Goal: Information Seeking & Learning: Find contact information

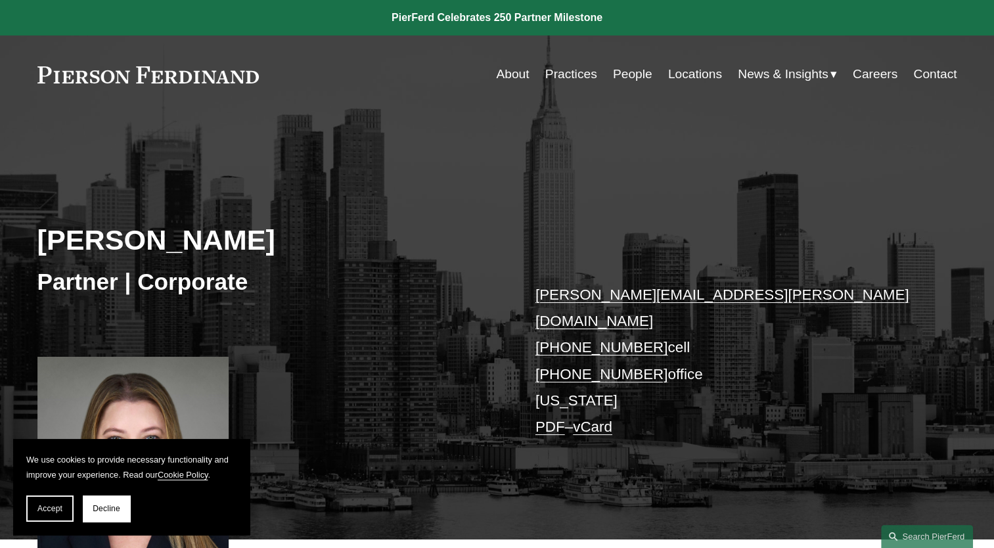
click at [688, 76] on link "Locations" at bounding box center [695, 74] width 54 height 25
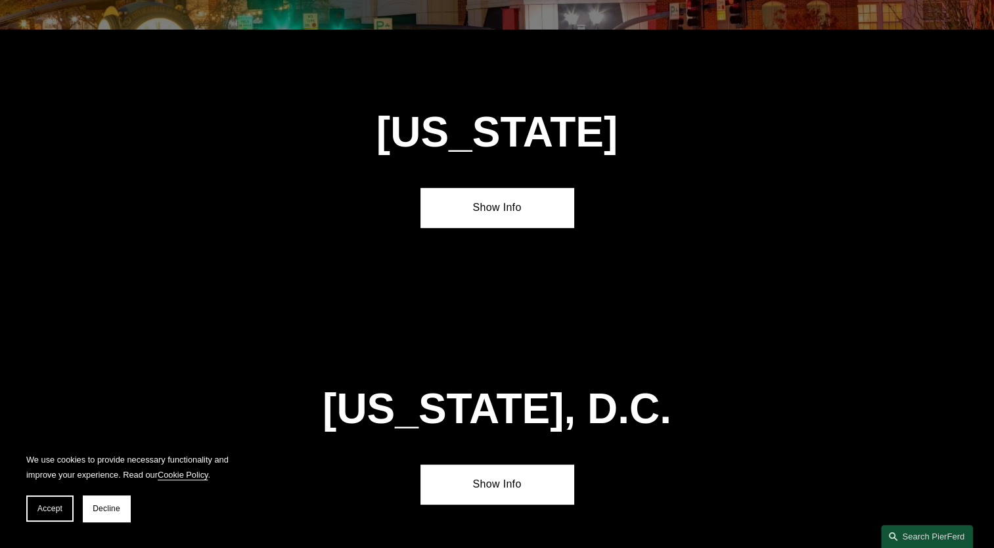
scroll to position [5559, 0]
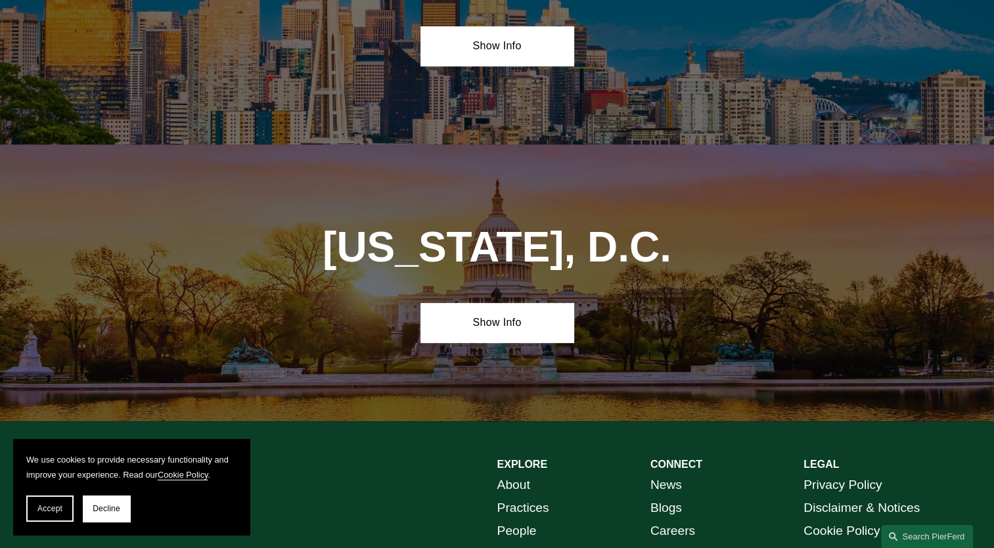
click at [91, 509] on button "Decline" at bounding box center [106, 508] width 47 height 26
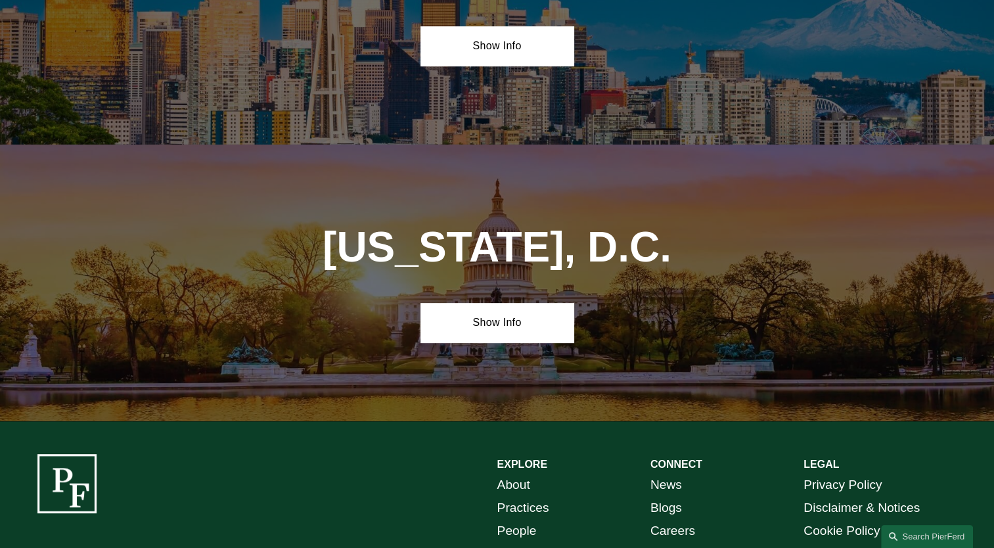
click at [511, 474] on link "About" at bounding box center [513, 485] width 33 height 23
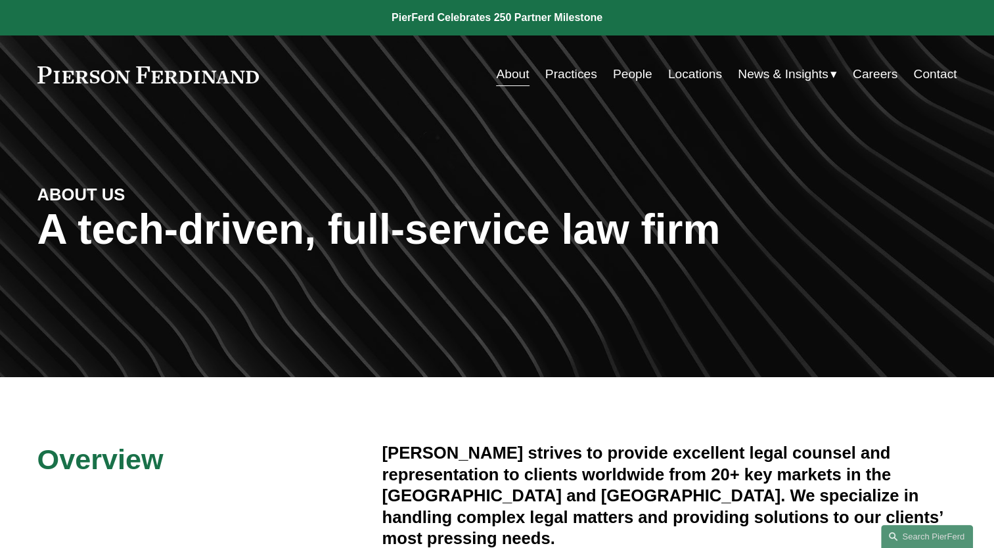
click at [613, 75] on link "People" at bounding box center [632, 74] width 39 height 25
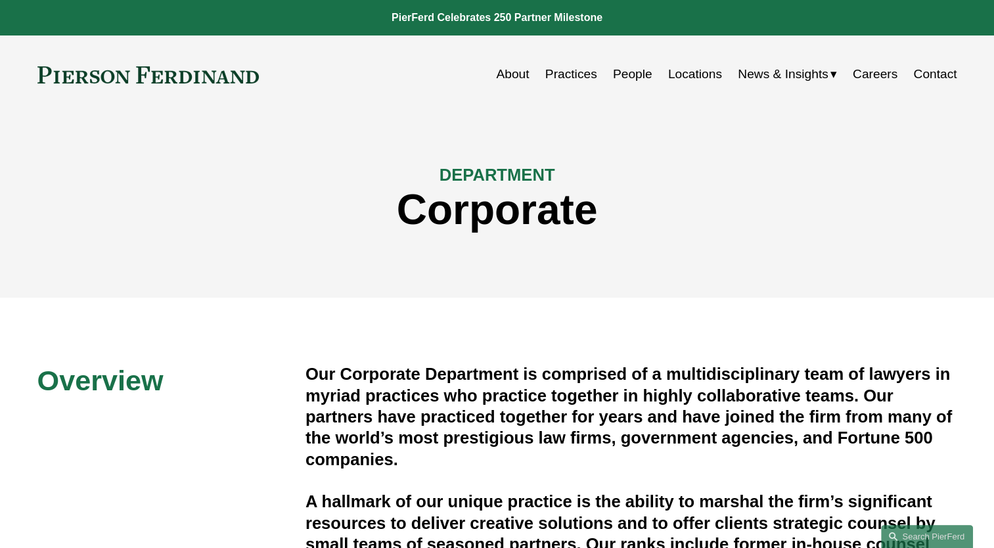
click at [620, 70] on link "People" at bounding box center [632, 74] width 39 height 25
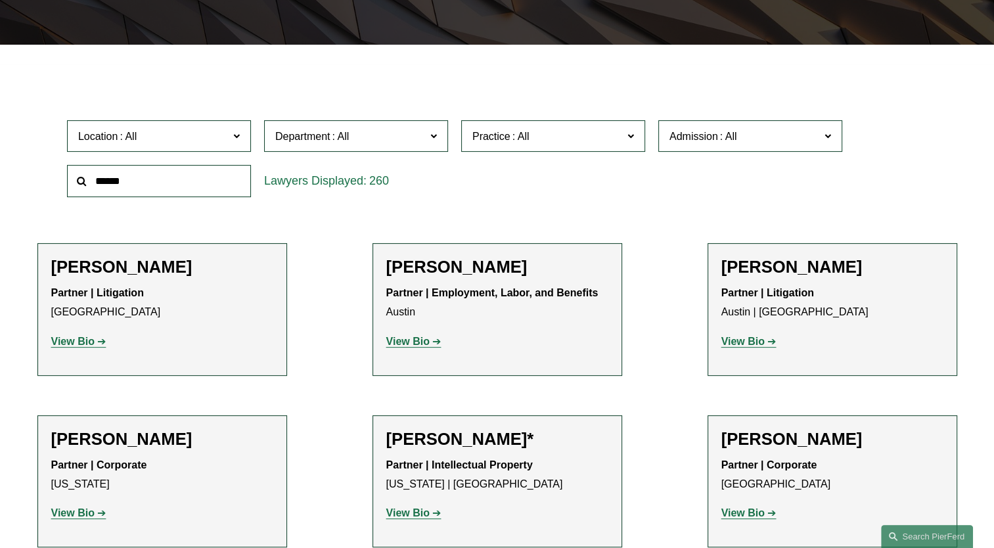
scroll to position [329, 0]
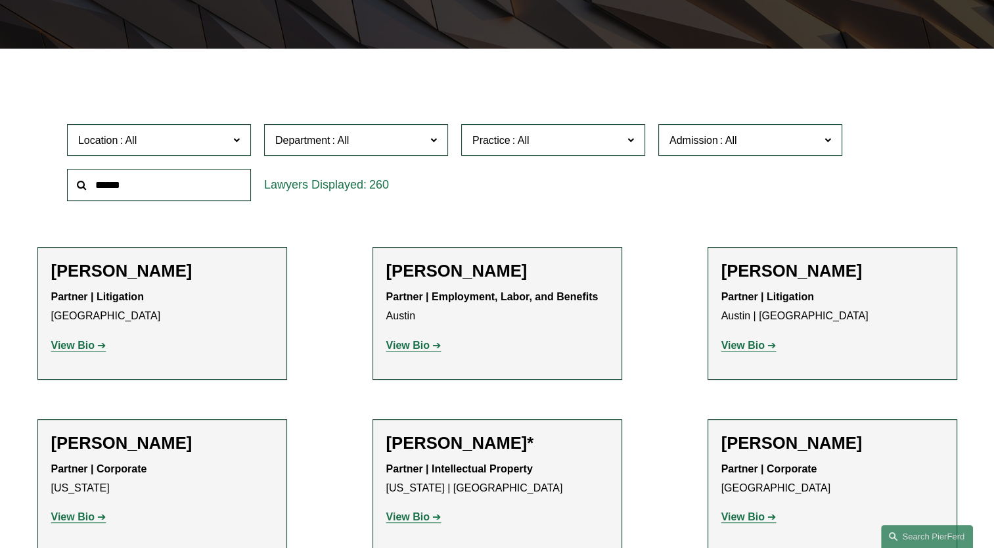
click at [155, 181] on input "text" at bounding box center [159, 185] width 184 height 32
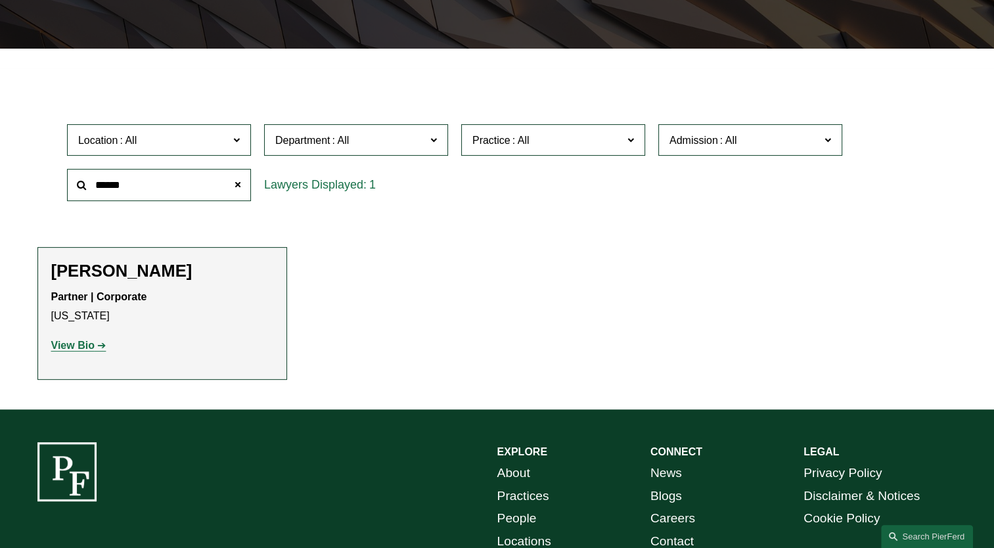
click at [74, 348] on strong "View Bio" at bounding box center [72, 345] width 43 height 11
drag, startPoint x: 158, startPoint y: 183, endPoint x: 16, endPoint y: 187, distance: 142.0
click at [16, 187] on ul "Filter Location All Atlanta Austin Boston Charlotte Chicago Cincinnati Clevelan…" at bounding box center [497, 229] width 980 height 302
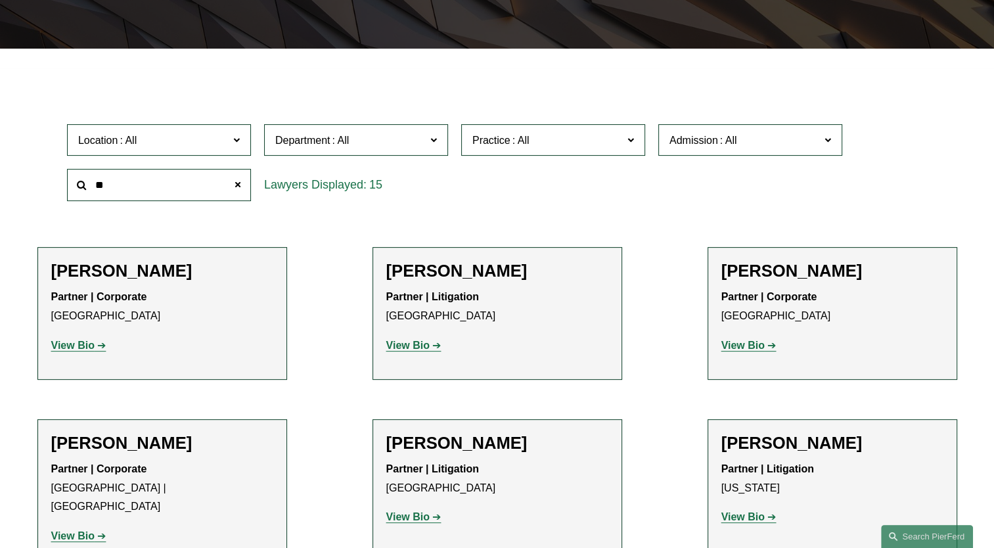
type input "*"
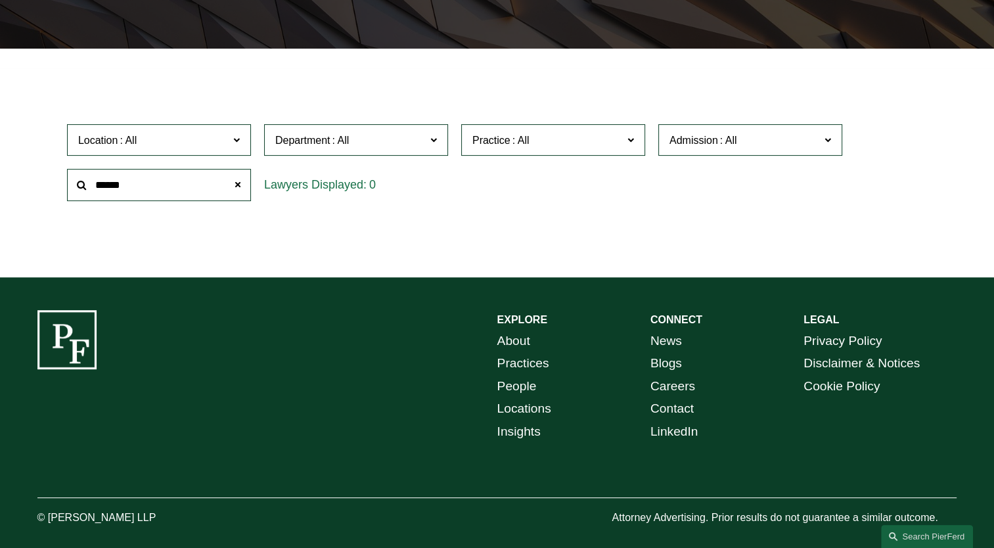
type input "*****"
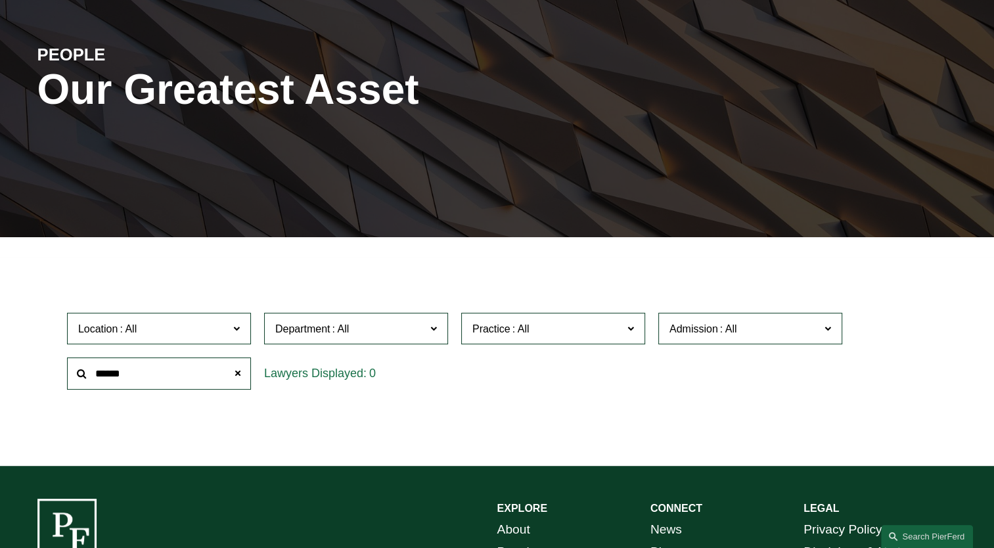
scroll to position [0, 0]
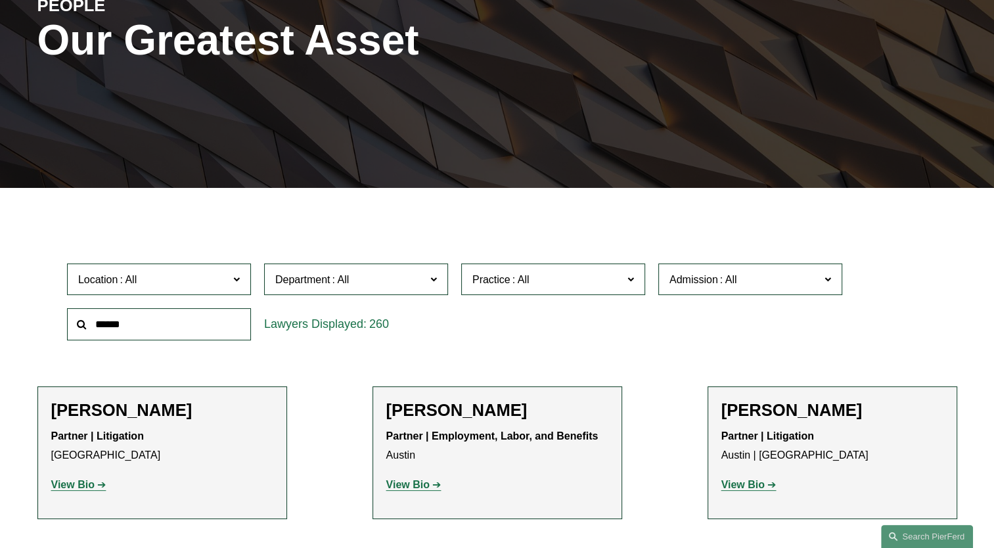
scroll to position [263, 0]
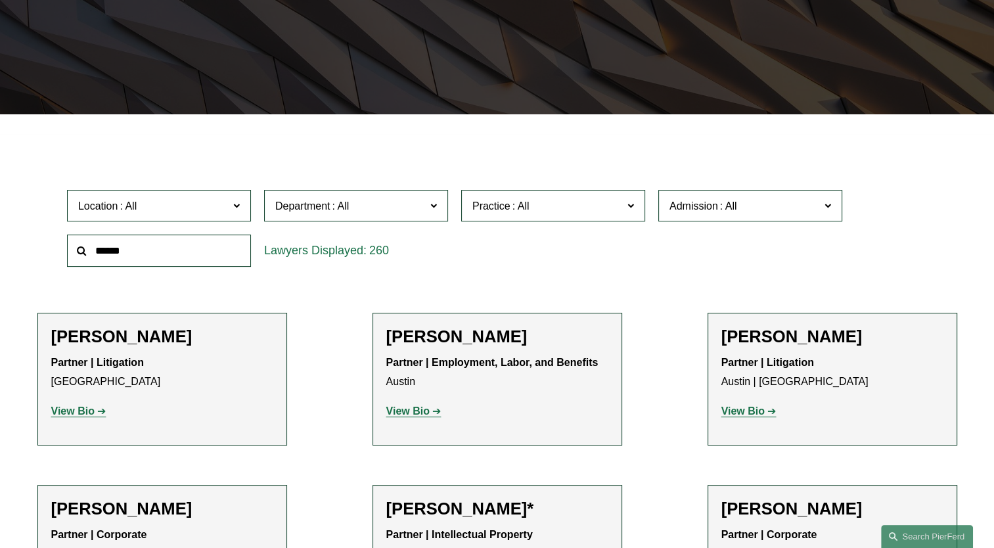
click at [148, 249] on input "text" at bounding box center [159, 251] width 184 height 32
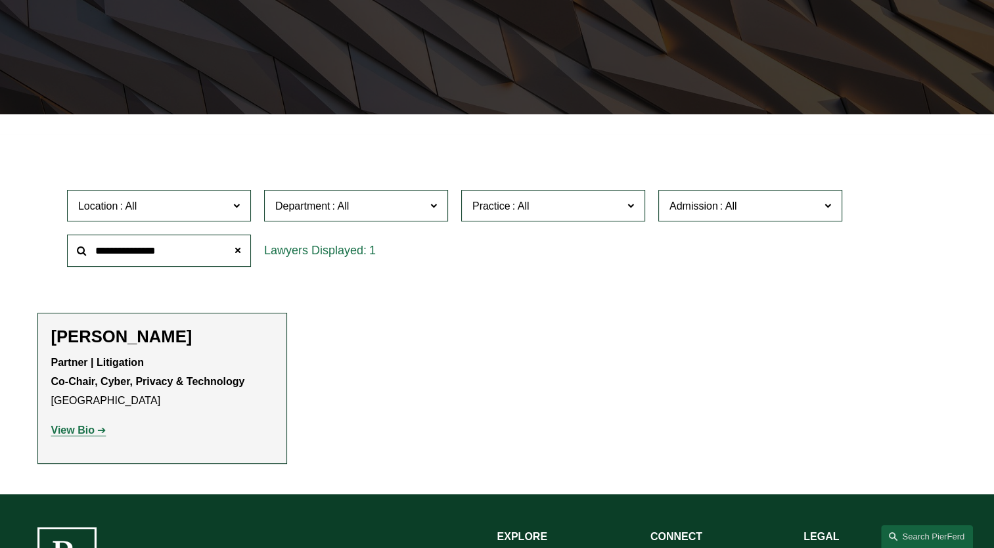
type input "**********"
click at [81, 426] on strong "View Bio" at bounding box center [72, 429] width 43 height 11
